Goal: Task Accomplishment & Management: Manage account settings

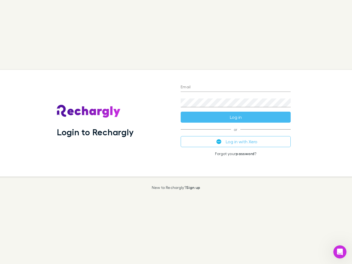
click at [176, 132] on div "Login to Rechargly" at bounding box center [114, 123] width 124 height 107
click at [235, 87] on input "Email" at bounding box center [236, 87] width 110 height 9
click at [235, 117] on form "Email Password Log in" at bounding box center [236, 101] width 110 height 44
click at [235, 142] on div "Email Password Log in or Log in with Xero Forgot your password ?" at bounding box center [235, 123] width 119 height 107
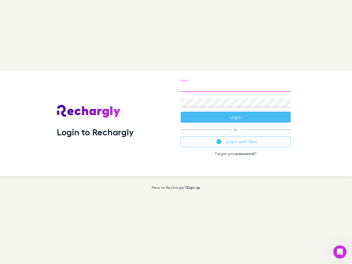
click at [340, 252] on icon "Open Intercom Messenger" at bounding box center [339, 251] width 9 height 9
